Goal: Task Accomplishment & Management: Manage account settings

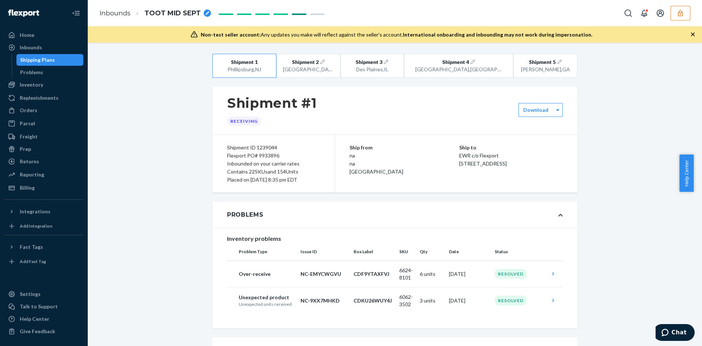
click at [684, 15] on icon "button" at bounding box center [680, 13] width 7 height 7
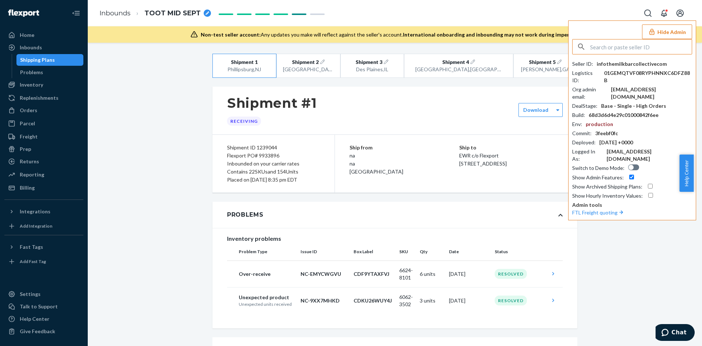
click at [684, 15] on icon "Open account menu" at bounding box center [680, 13] width 9 height 9
click at [600, 28] on div "Hide Admin Seller ID : infothemilkbarcollectivecom Logistics ID : 01GEMQTVF08RY…" at bounding box center [633, 120] width 128 height 200
click at [646, 43] on input "text" at bounding box center [642, 47] width 102 height 15
paste input "infopupgradecom"
type input "infopupgradecom"
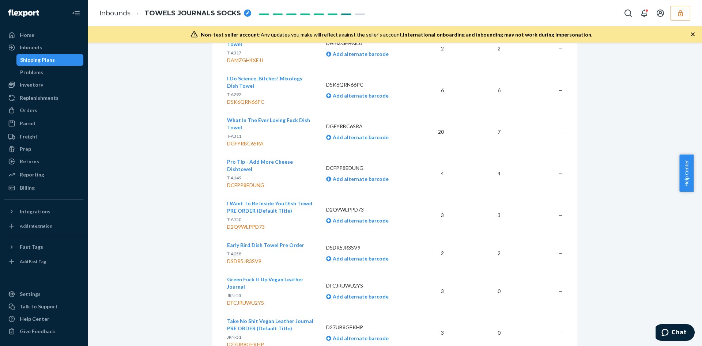
scroll to position [1309, 0]
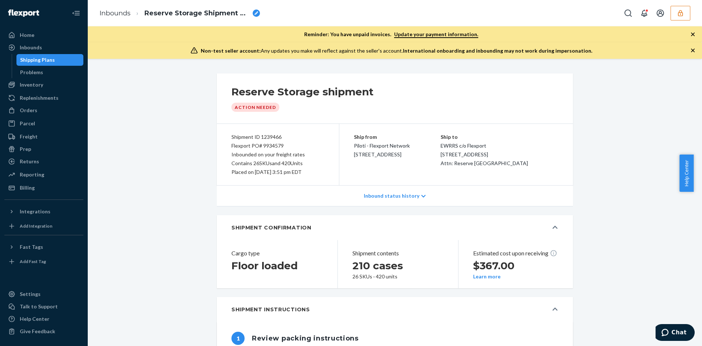
scroll to position [623, 0]
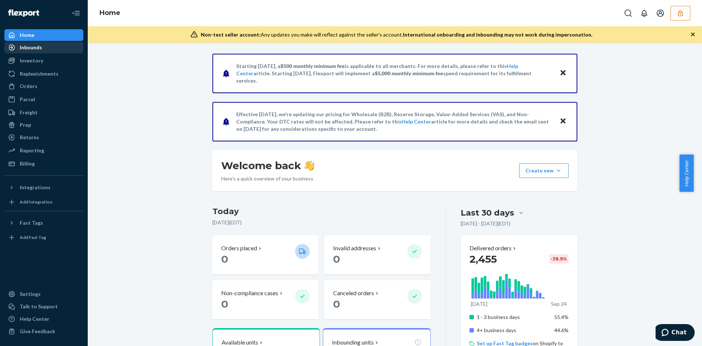
click at [44, 50] on div "Inbounds" at bounding box center [44, 47] width 78 height 10
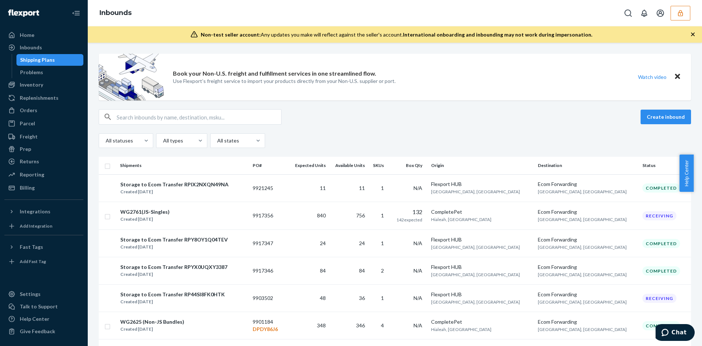
click at [687, 21] on div "Inbounds" at bounding box center [395, 13] width 615 height 26
click at [679, 14] on icon "button" at bounding box center [680, 13] width 5 height 6
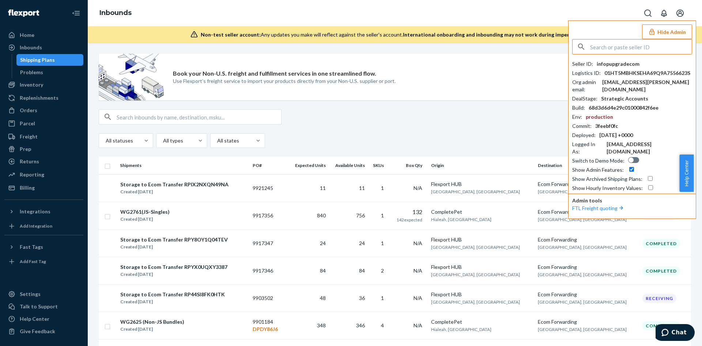
click at [679, 14] on icon "Open account menu" at bounding box center [680, 13] width 7 height 7
click at [228, 109] on div at bounding box center [190, 116] width 183 height 15
click at [213, 118] on input "text" at bounding box center [199, 117] width 165 height 15
paste input "9917356"
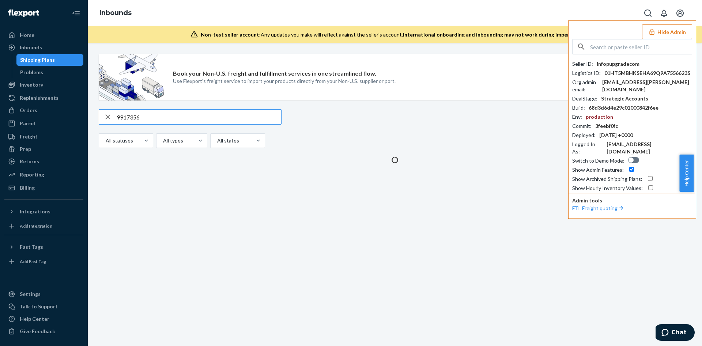
type input "9917356"
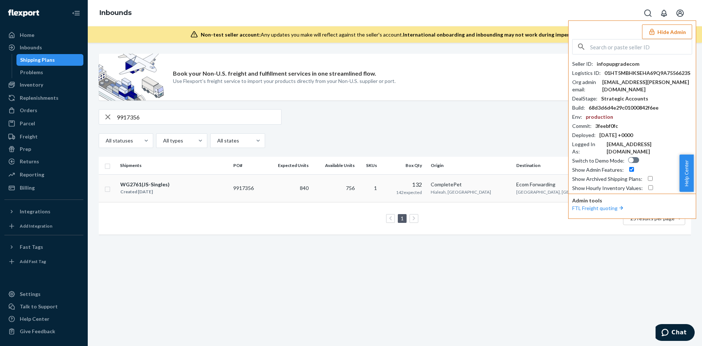
click at [228, 194] on div "WG2761(JS-Singles) Created Aug 28, 2025" at bounding box center [174, 188] width 108 height 15
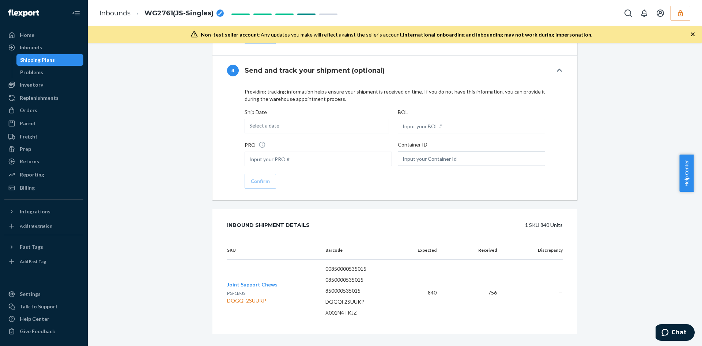
scroll to position [2882, 0]
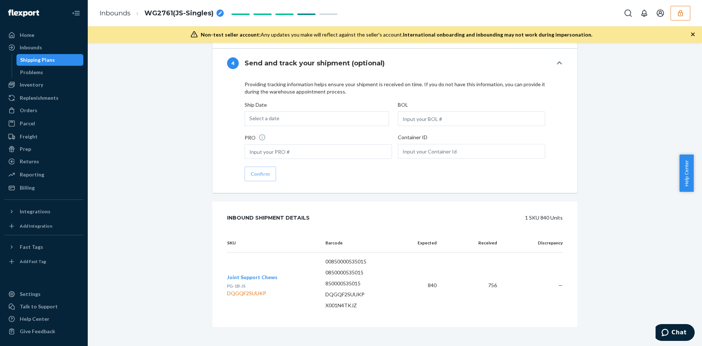
click at [679, 11] on icon "button" at bounding box center [680, 13] width 7 height 7
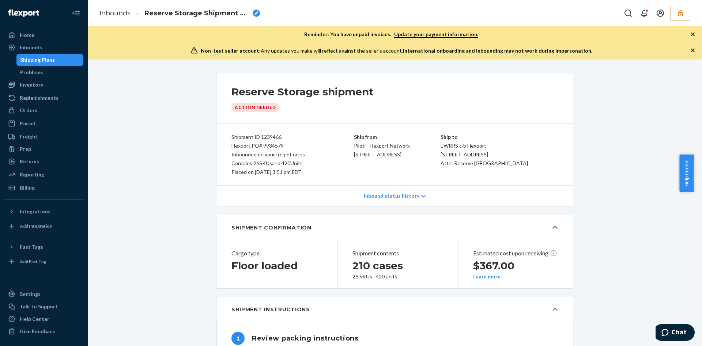
click at [678, 14] on icon "button" at bounding box center [680, 13] width 7 height 7
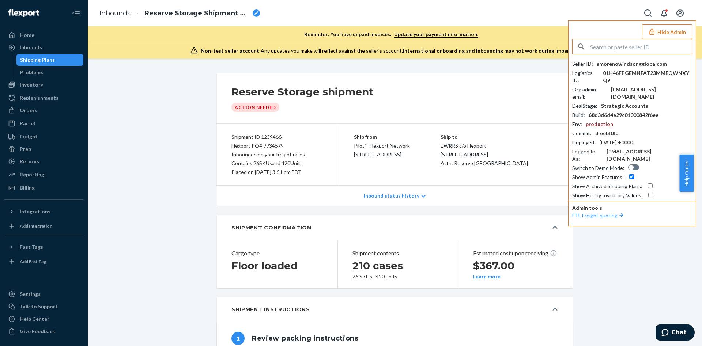
click at [627, 46] on input "text" at bounding box center [642, 47] width 102 height 15
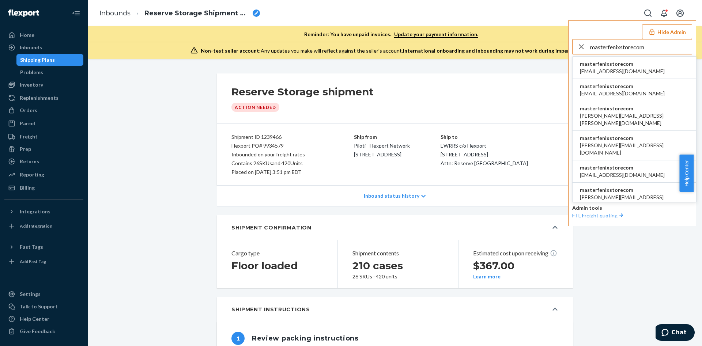
type input "masterfenixstorecom"
click at [626, 75] on li "masterfenixstorecom [EMAIL_ADDRESS][DOMAIN_NAME]" at bounding box center [635, 68] width 124 height 22
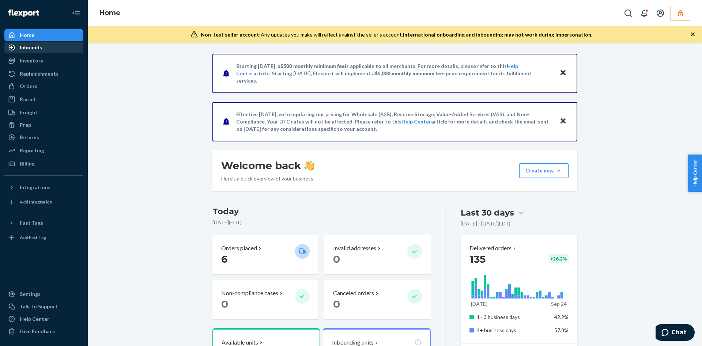
click at [46, 51] on div "Inbounds" at bounding box center [44, 47] width 78 height 10
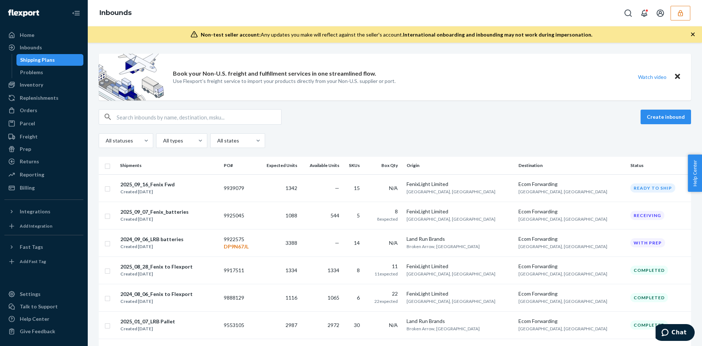
click at [689, 7] on button "button" at bounding box center [681, 13] width 20 height 15
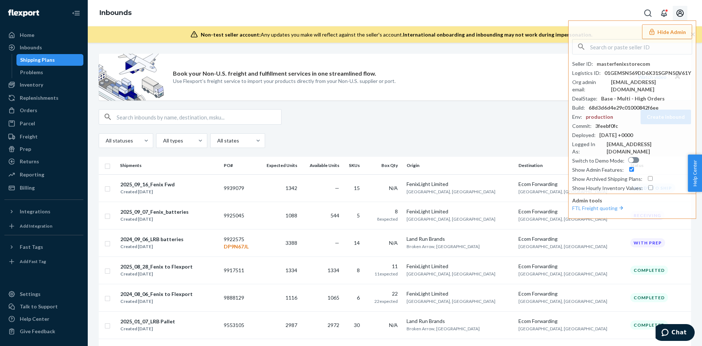
click at [683, 13] on icon "Open account menu" at bounding box center [680, 13] width 9 height 9
click at [217, 111] on input "text" at bounding box center [199, 117] width 165 height 15
paste input "9922575"
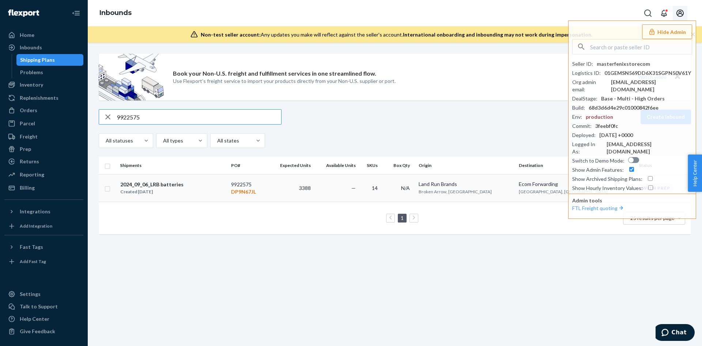
type input "9922575"
click at [228, 200] on td "2024_09_06_LRB batteries Created [DATE]" at bounding box center [172, 188] width 111 height 27
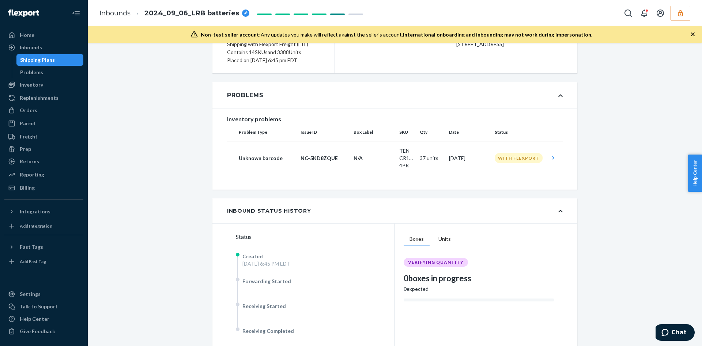
scroll to position [94, 0]
click at [370, 167] on td "N/A" at bounding box center [374, 159] width 46 height 34
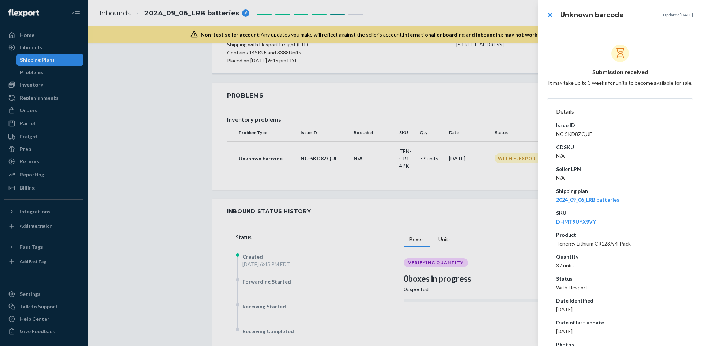
scroll to position [51, 0]
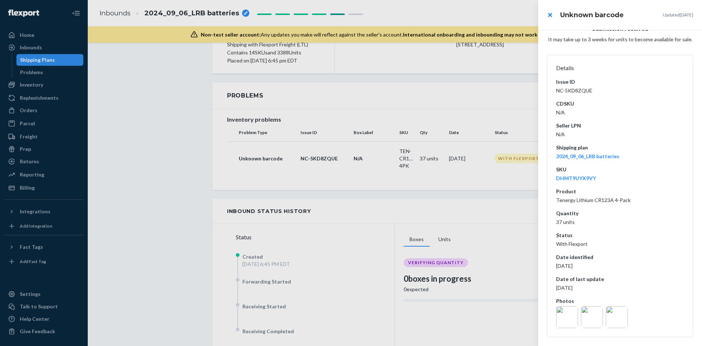
click at [562, 320] on img at bounding box center [567, 318] width 22 height 22
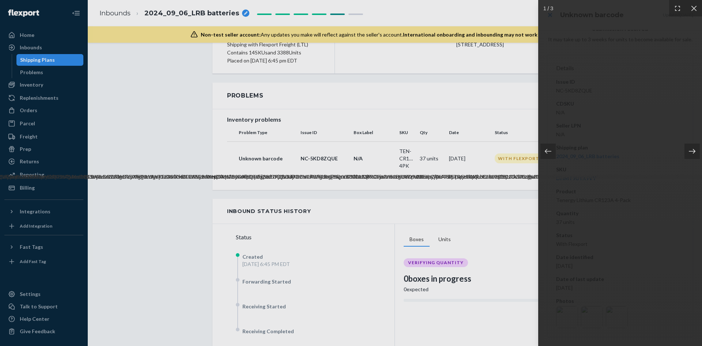
click at [693, 152] on icon at bounding box center [692, 151] width 7 height 7
click at [548, 151] on icon at bounding box center [548, 151] width 7 height 7
click at [694, 10] on icon at bounding box center [694, 8] width 7 height 7
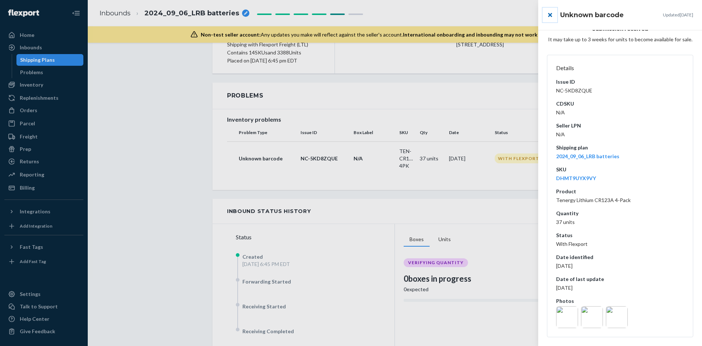
click at [550, 14] on button "close" at bounding box center [550, 15] width 15 height 15
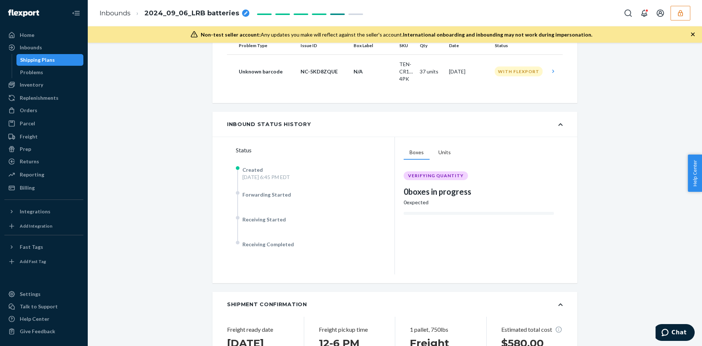
scroll to position [0, 0]
